Goal: Check status: Check status

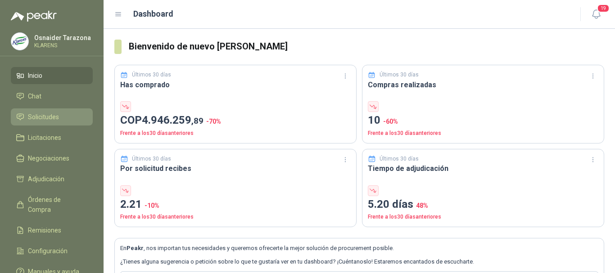
click at [56, 120] on span "Solicitudes" at bounding box center [43, 117] width 31 height 10
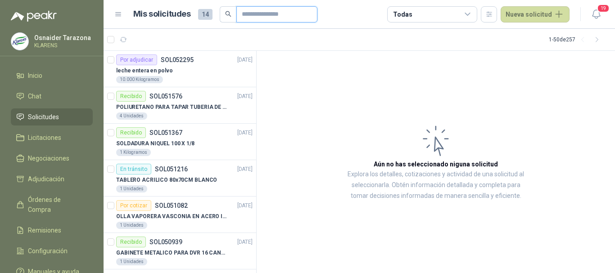
click at [251, 9] on input "text" at bounding box center [273, 14] width 63 height 15
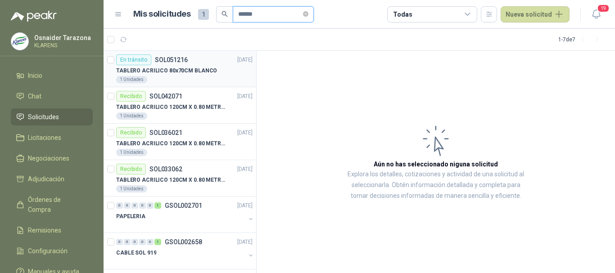
type input "******"
click at [200, 68] on p "TABLERO ACRILICO 80x70CM BLANCO" at bounding box center [166, 71] width 101 height 9
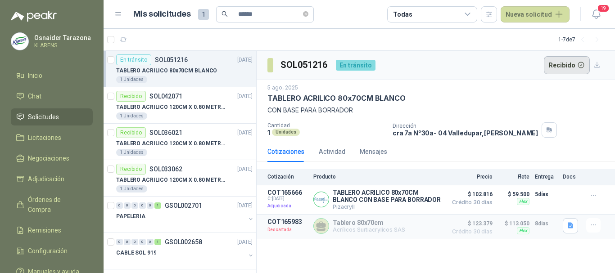
click at [563, 60] on button "Recibido" at bounding box center [567, 65] width 46 height 18
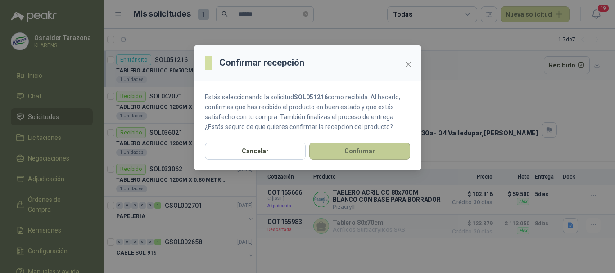
click at [355, 150] on button "Confirmar" at bounding box center [360, 151] width 101 height 17
